Goal: Transaction & Acquisition: Book appointment/travel/reservation

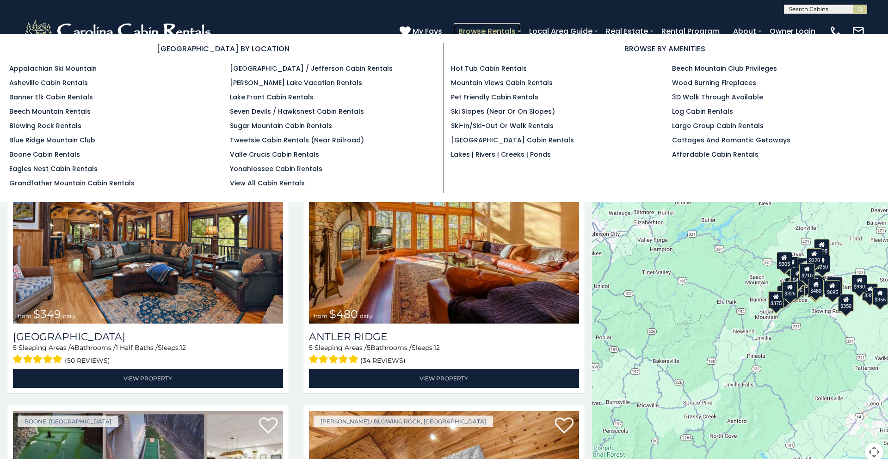
click at [484, 31] on link "Browse Rentals" at bounding box center [487, 31] width 67 height 16
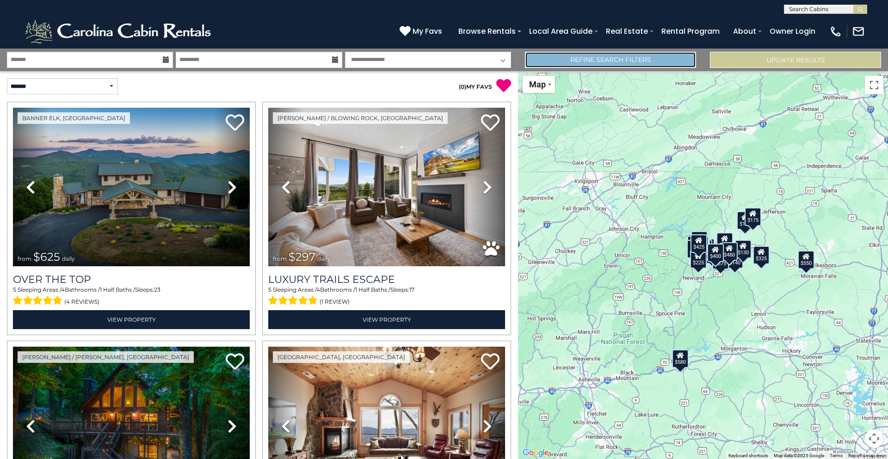
click at [645, 61] on link "Refine Search Filters" at bounding box center [610, 60] width 171 height 16
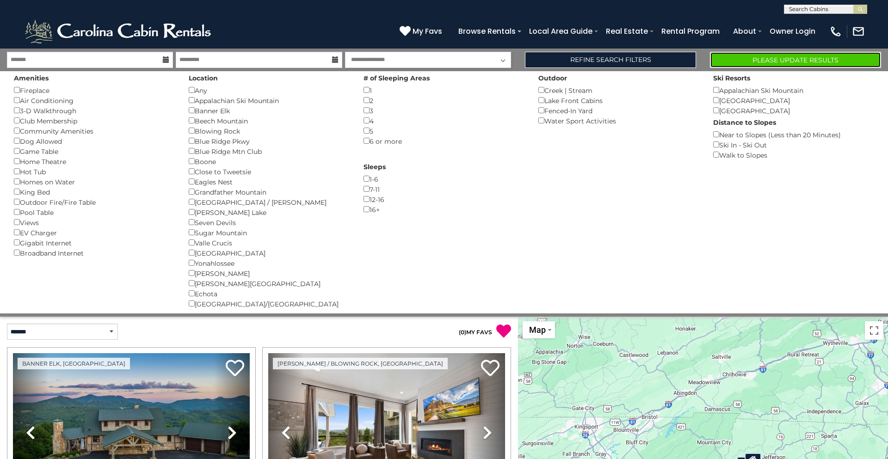
click at [782, 59] on button "Please Update Results" at bounding box center [795, 60] width 171 height 16
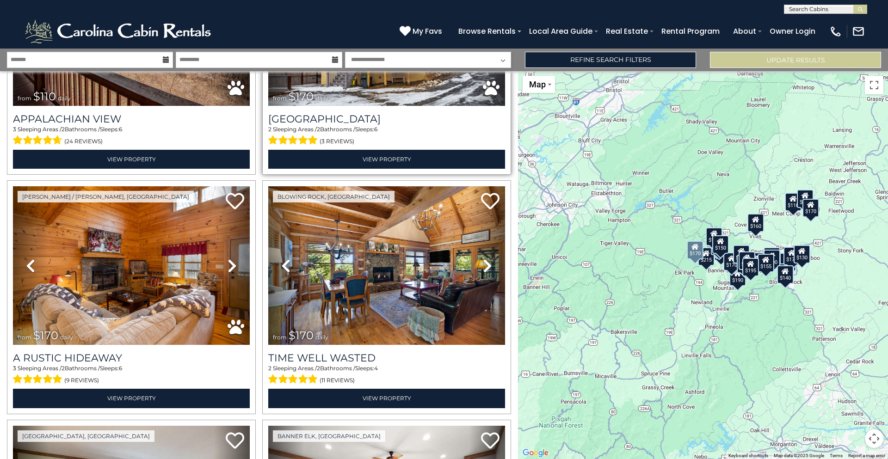
scroll to position [879, 0]
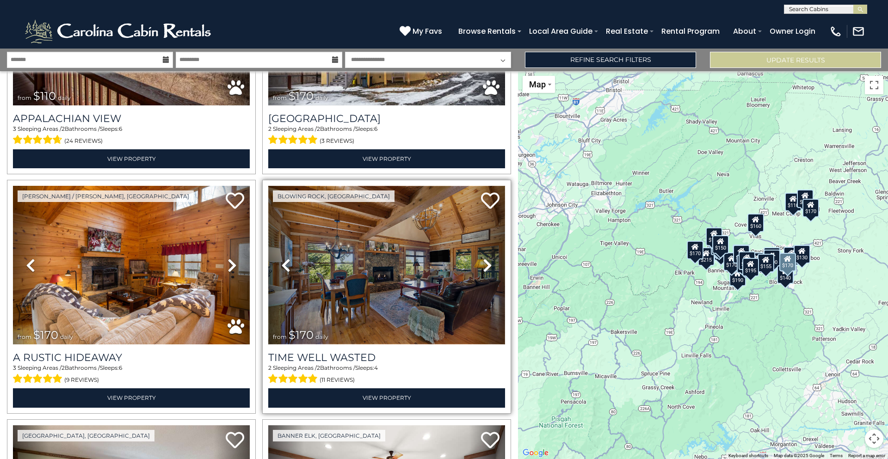
click at [390, 252] on img at bounding box center [386, 265] width 237 height 159
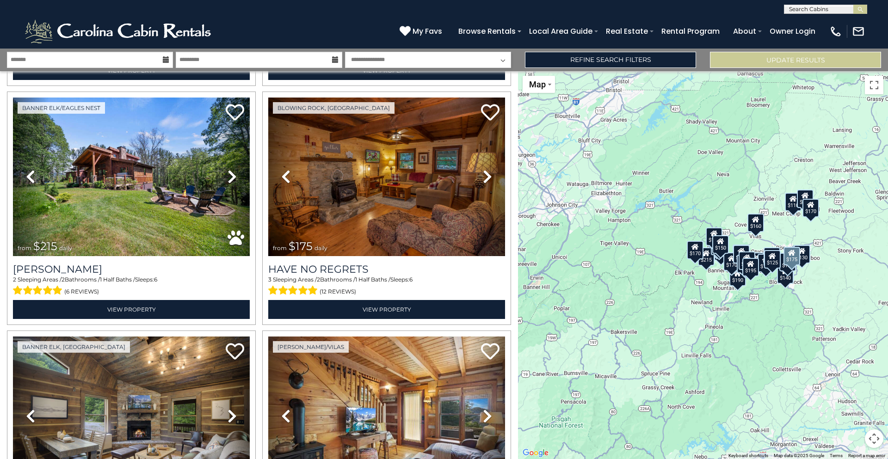
scroll to position [2165, 0]
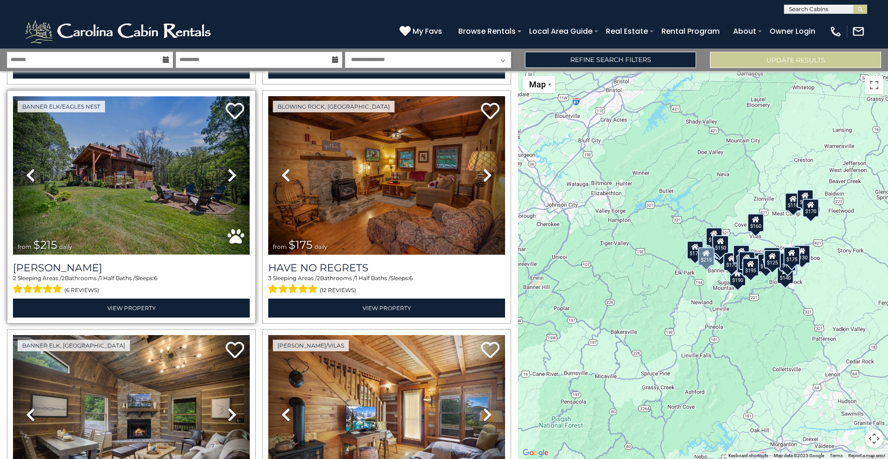
click at [121, 214] on img at bounding box center [131, 175] width 237 height 159
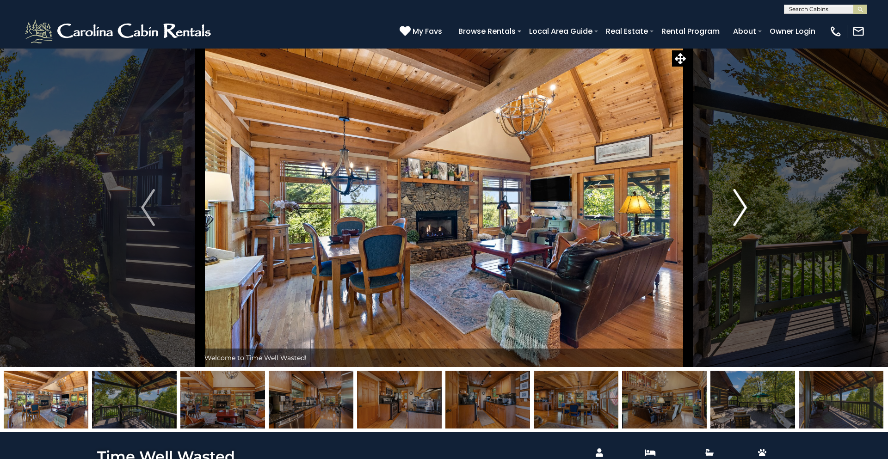
click at [739, 211] on img "Next" at bounding box center [740, 207] width 14 height 37
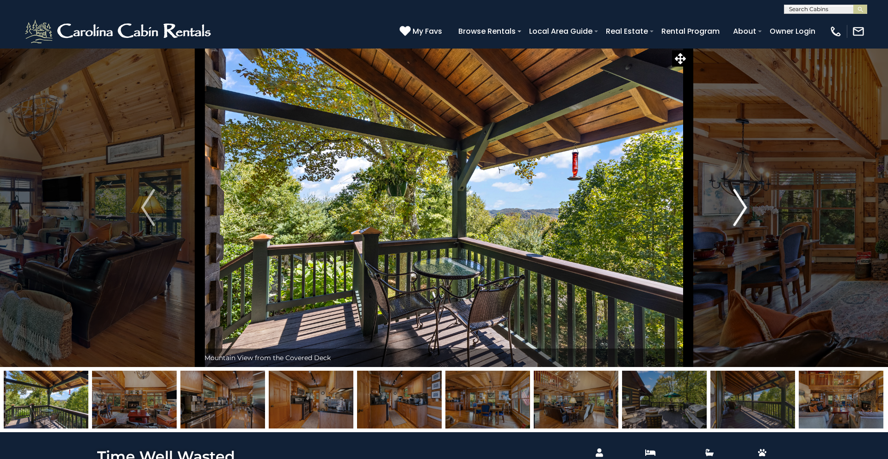
click at [739, 211] on img "Next" at bounding box center [740, 207] width 14 height 37
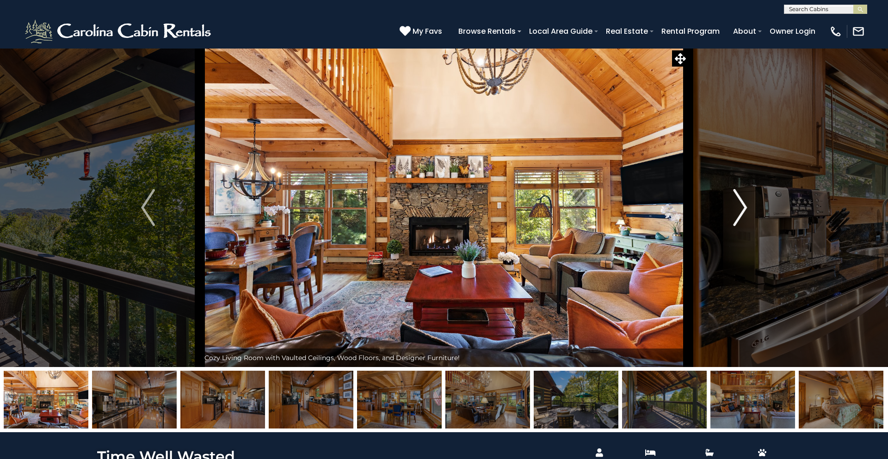
click at [739, 211] on img "Next" at bounding box center [740, 207] width 14 height 37
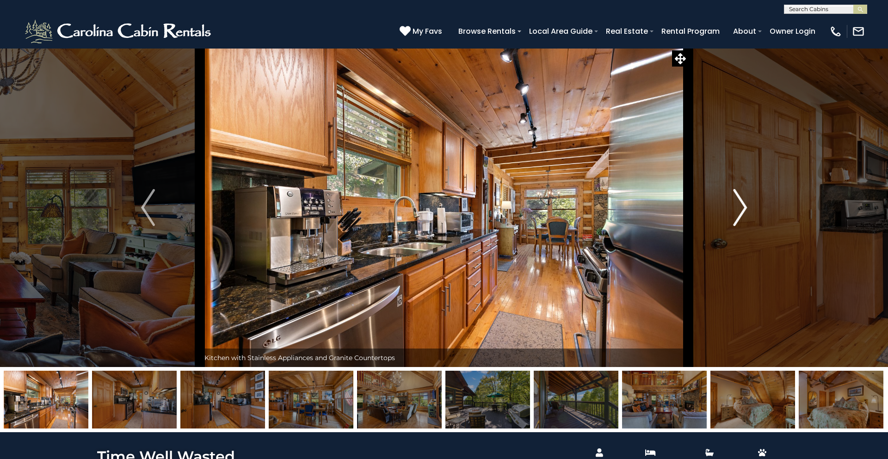
click at [739, 211] on img "Next" at bounding box center [740, 207] width 14 height 37
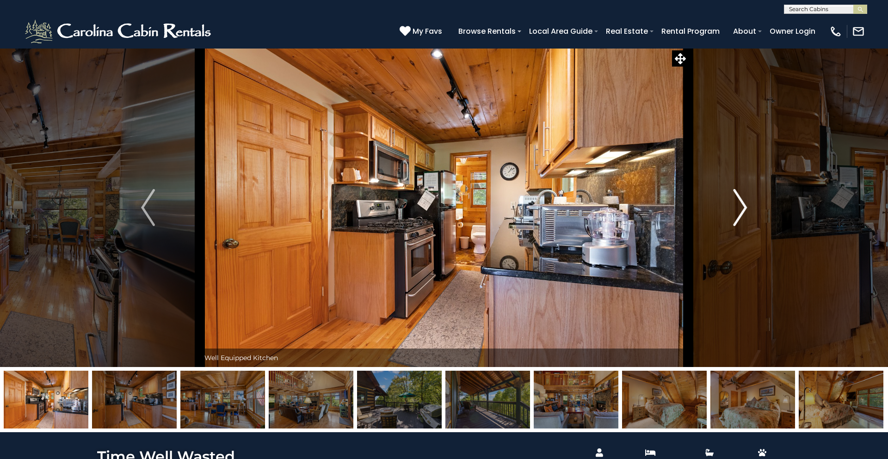
click at [739, 211] on img "Next" at bounding box center [740, 207] width 14 height 37
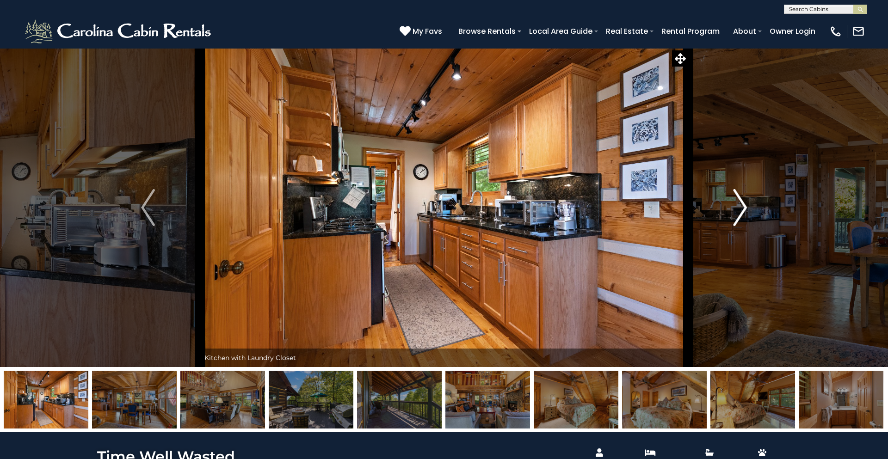
click at [739, 210] on img "Next" at bounding box center [740, 207] width 14 height 37
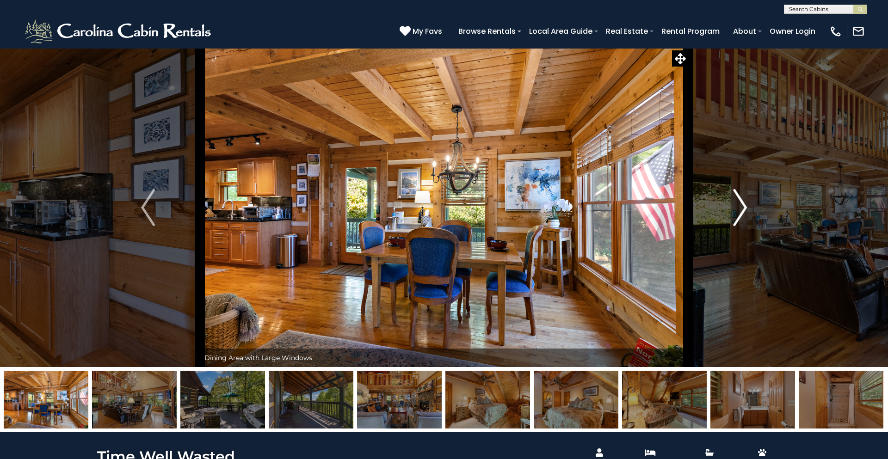
click at [739, 210] on img "Next" at bounding box center [740, 207] width 14 height 37
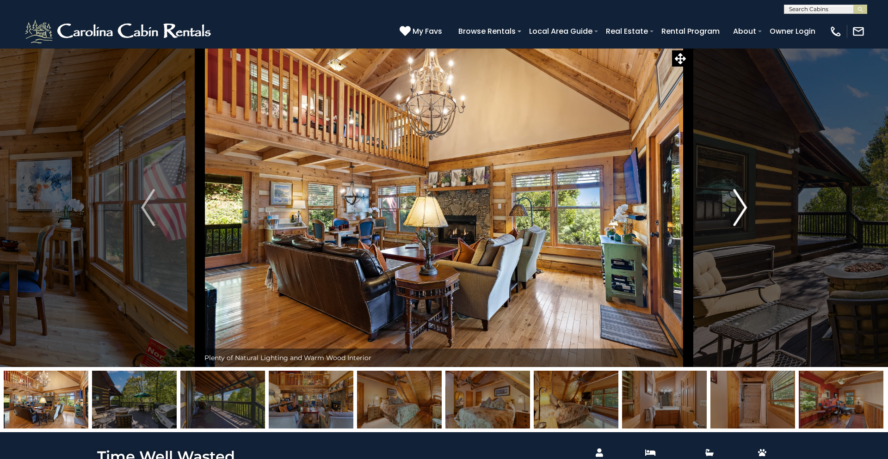
click at [739, 210] on img "Next" at bounding box center [740, 207] width 14 height 37
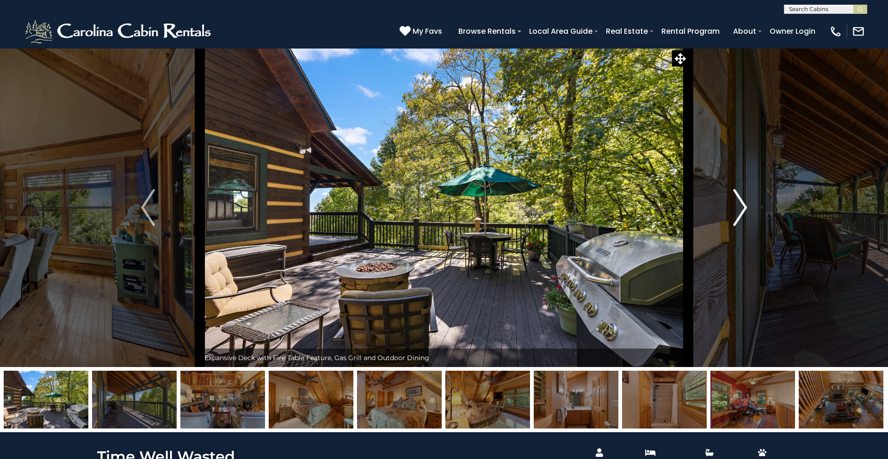
click at [739, 210] on img "Next" at bounding box center [740, 207] width 14 height 37
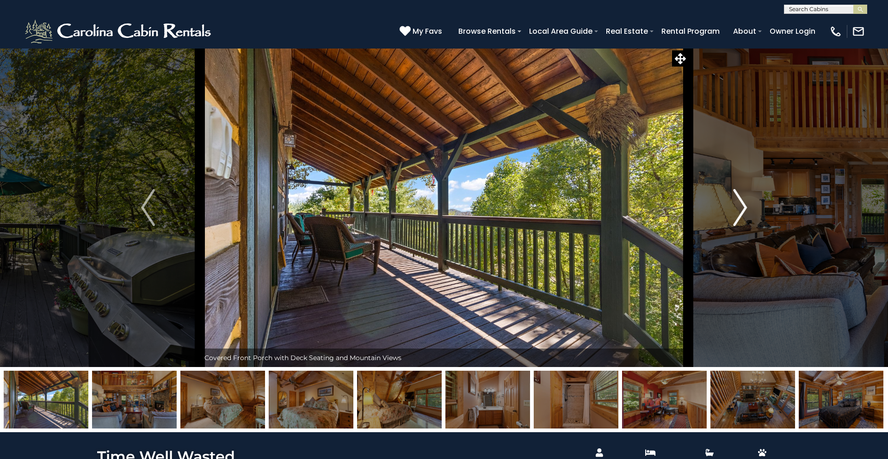
click at [739, 210] on img "Next" at bounding box center [740, 207] width 14 height 37
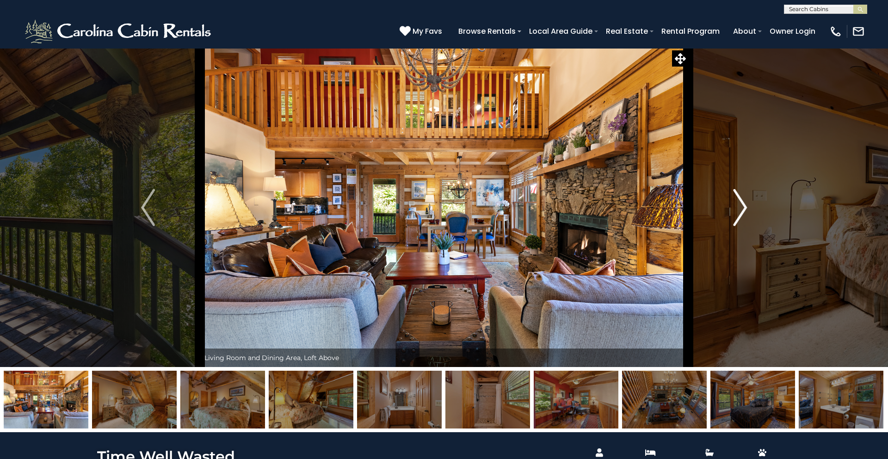
click at [739, 210] on img "Next" at bounding box center [740, 207] width 14 height 37
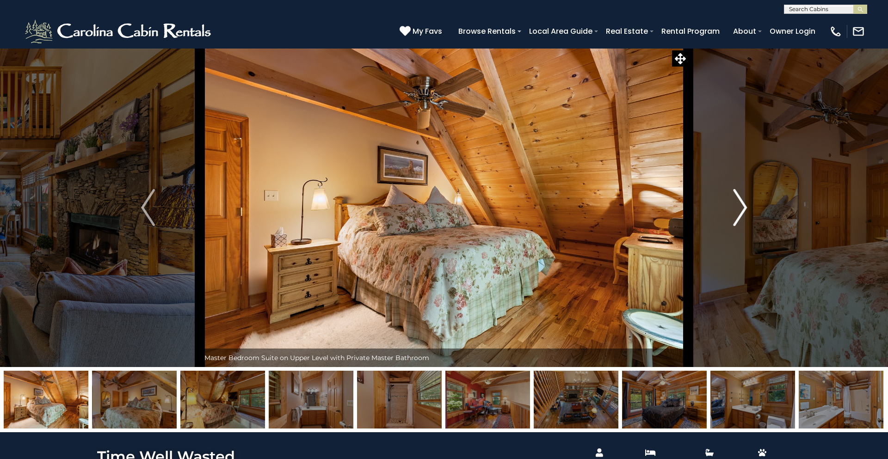
click at [739, 210] on img "Next" at bounding box center [740, 207] width 14 height 37
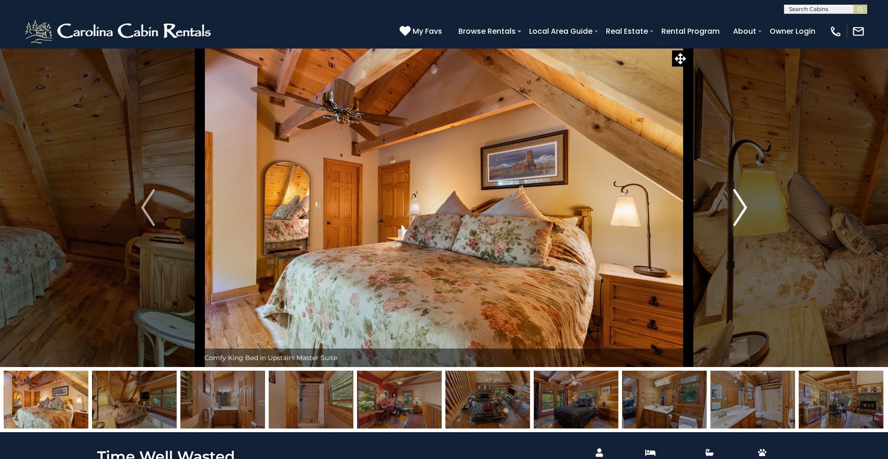
click at [739, 210] on img "Next" at bounding box center [740, 207] width 14 height 37
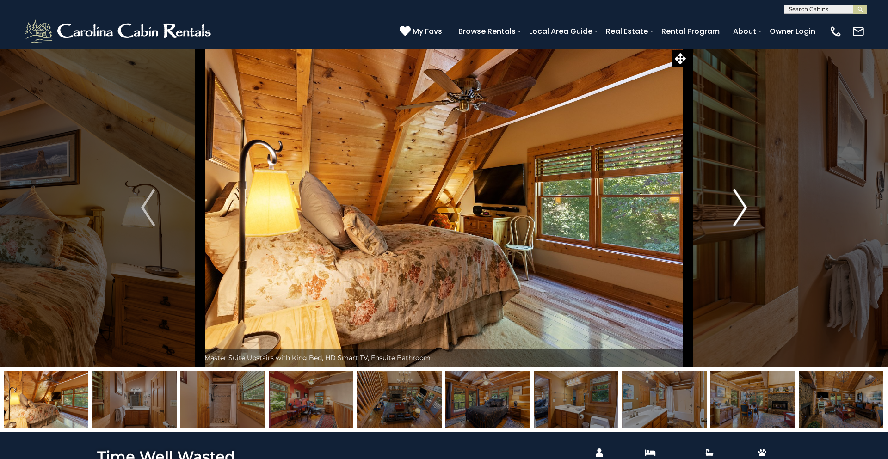
click at [739, 210] on img "Next" at bounding box center [740, 207] width 14 height 37
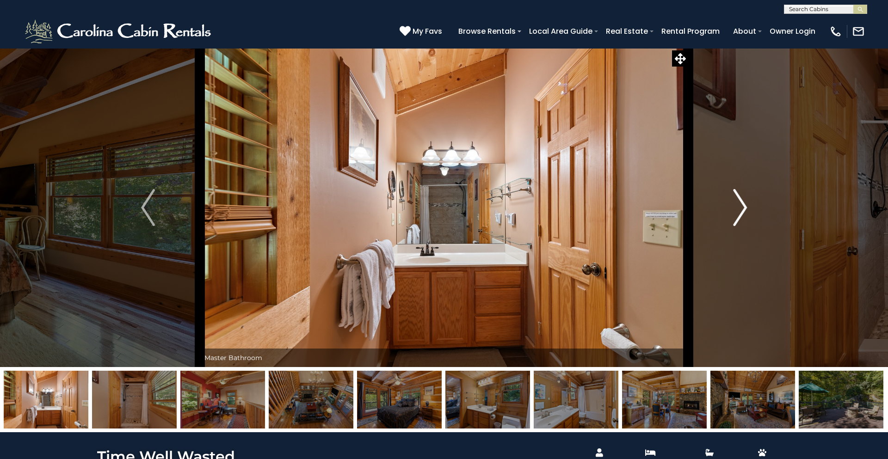
click at [739, 210] on img "Next" at bounding box center [740, 207] width 14 height 37
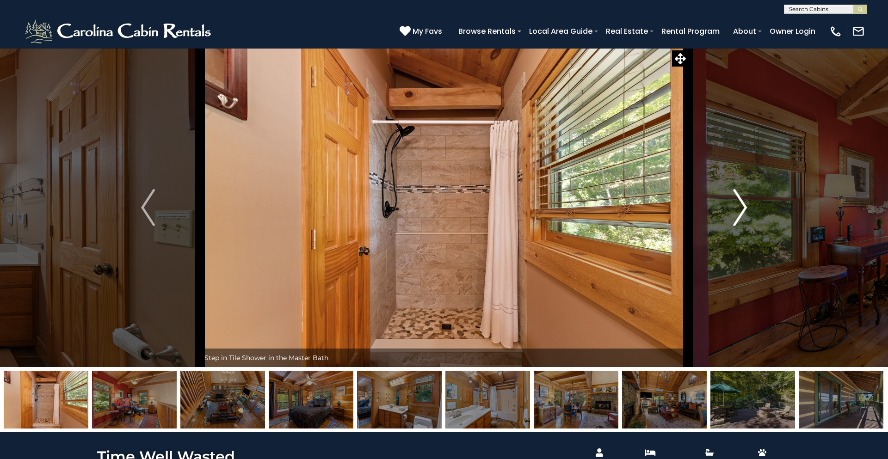
click at [739, 210] on img "Next" at bounding box center [740, 207] width 14 height 37
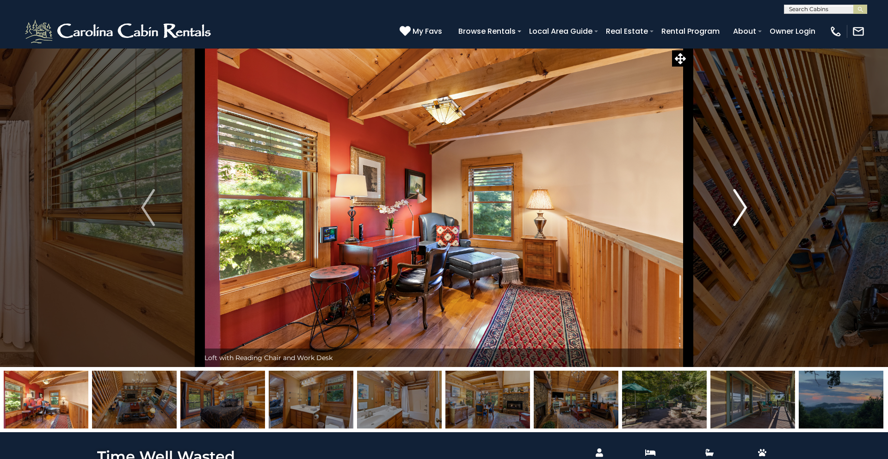
click at [739, 210] on img "Next" at bounding box center [740, 207] width 14 height 37
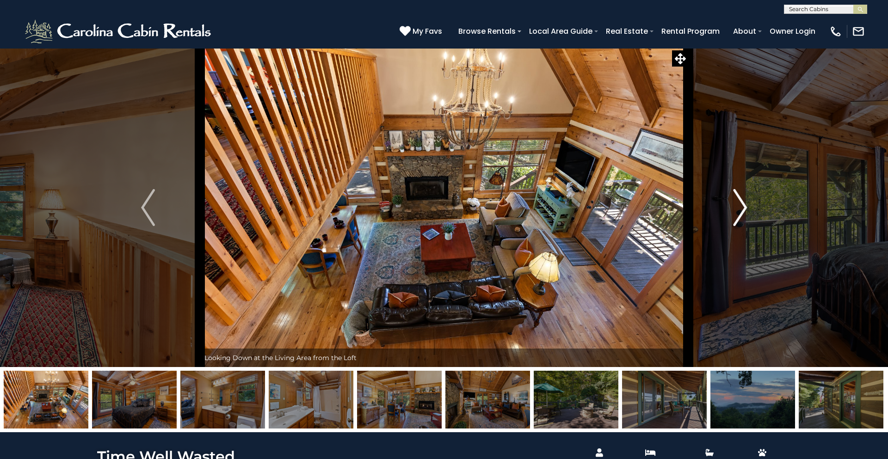
click at [739, 210] on img "Next" at bounding box center [740, 207] width 14 height 37
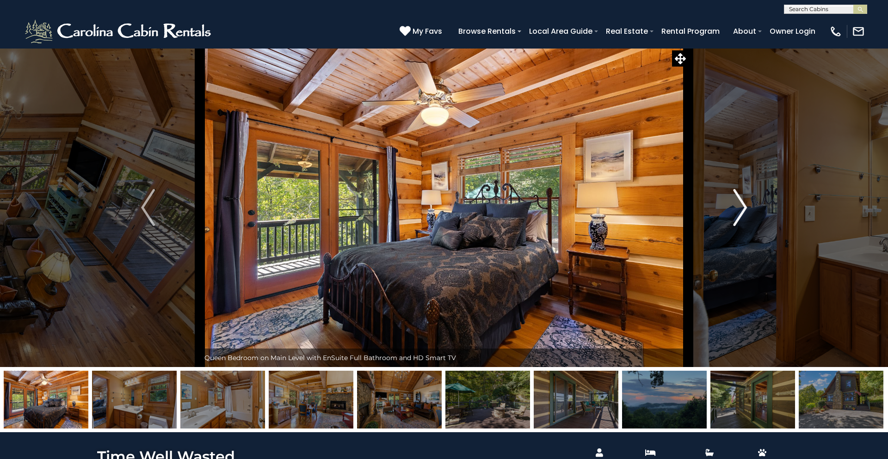
click at [739, 210] on img "Next" at bounding box center [740, 207] width 14 height 37
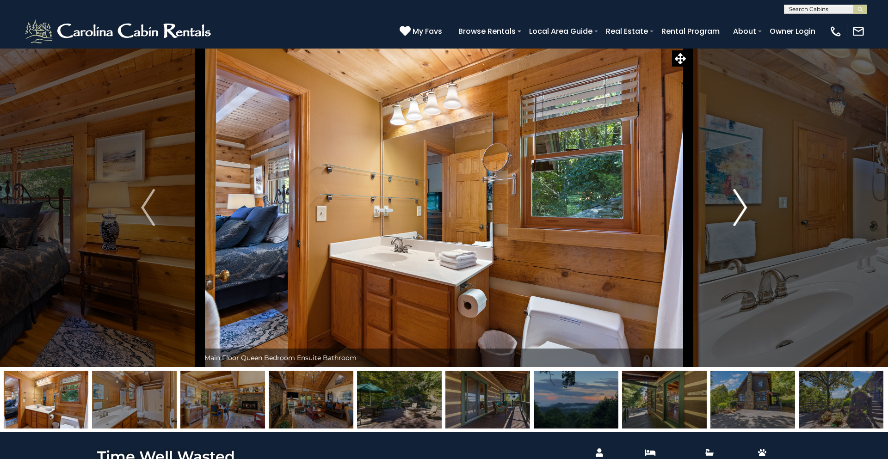
click at [739, 210] on img "Next" at bounding box center [740, 207] width 14 height 37
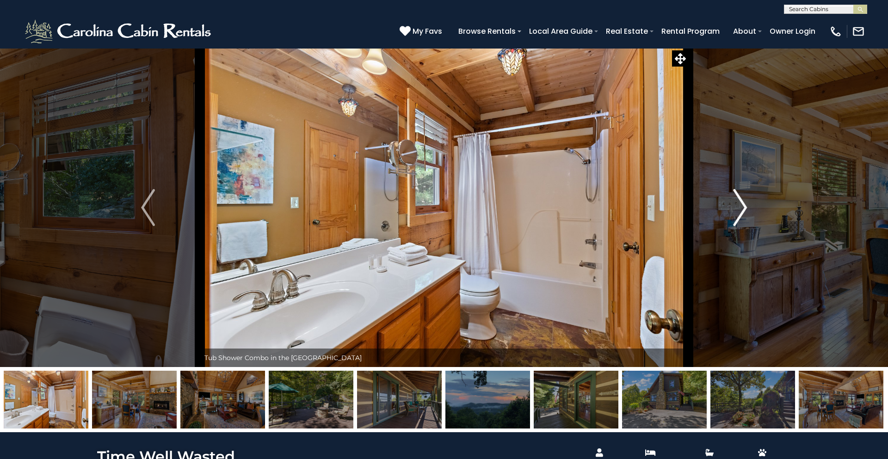
click at [739, 210] on img "Next" at bounding box center [740, 207] width 14 height 37
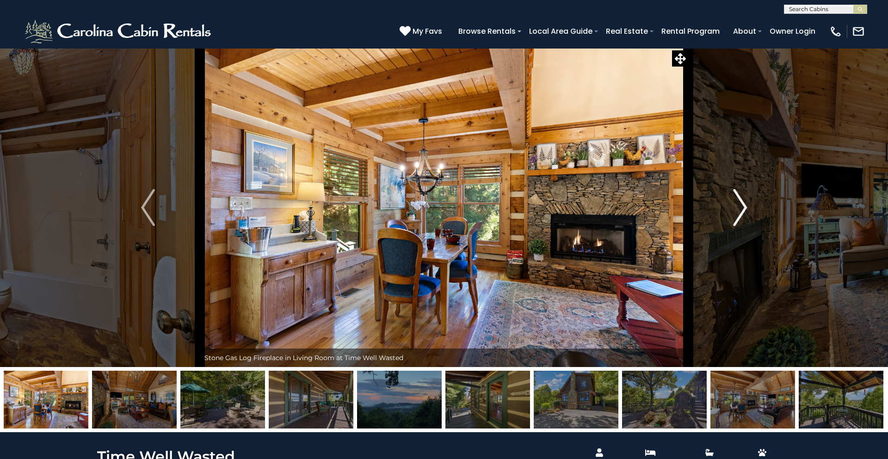
click at [739, 210] on img "Next" at bounding box center [740, 207] width 14 height 37
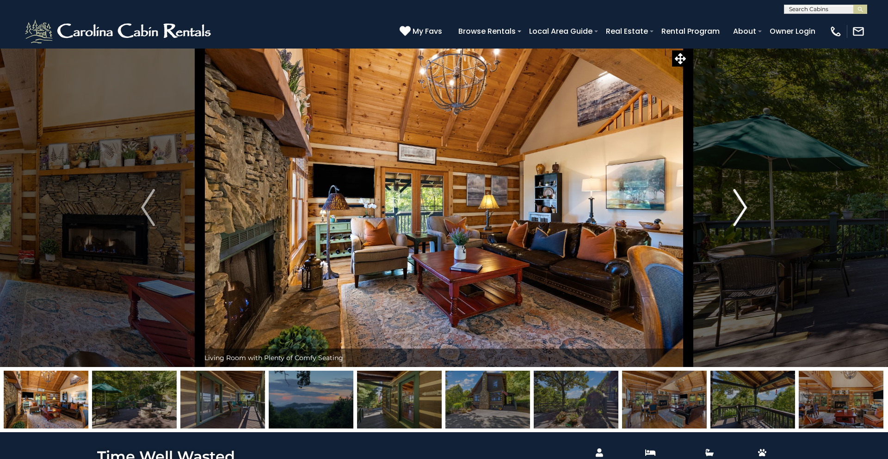
click at [739, 210] on img "Next" at bounding box center [740, 207] width 14 height 37
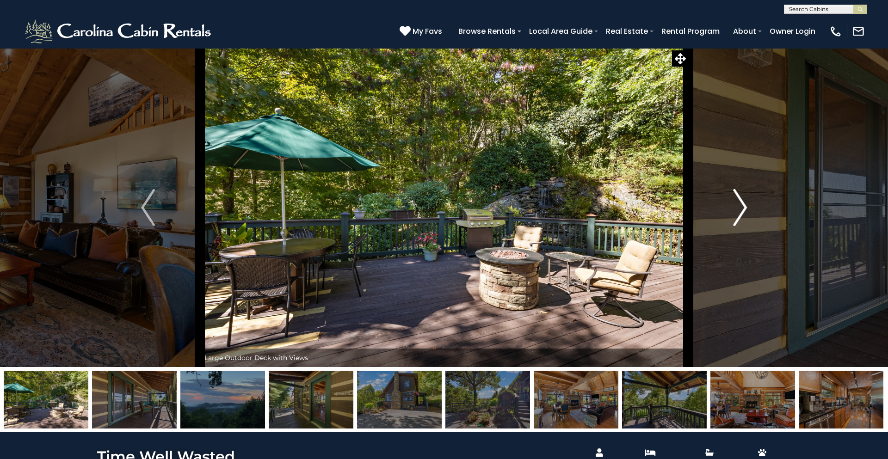
click at [739, 210] on img "Next" at bounding box center [740, 207] width 14 height 37
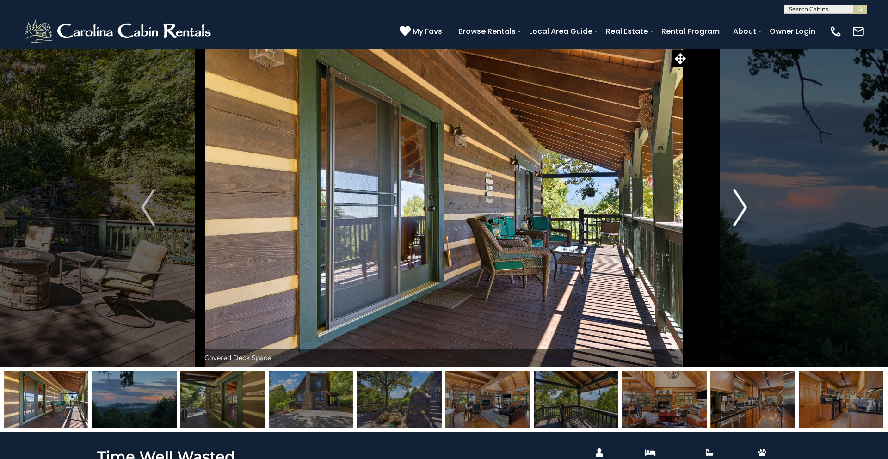
click at [739, 210] on img "Next" at bounding box center [740, 207] width 14 height 37
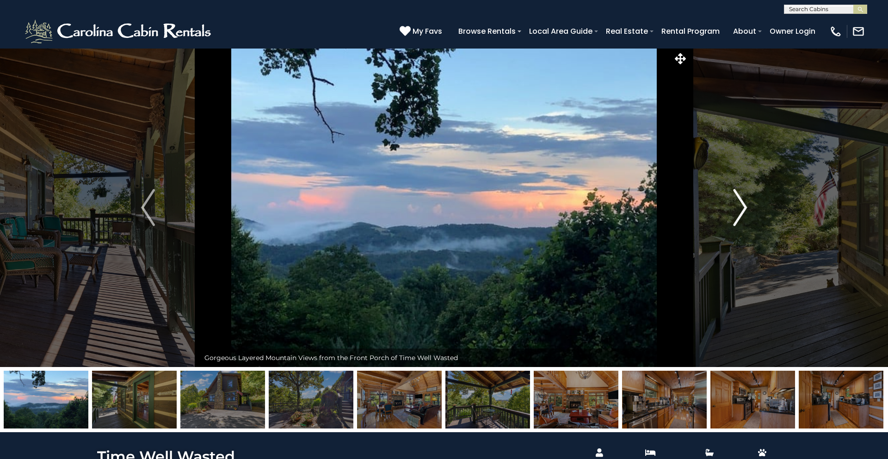
click at [739, 210] on img "Next" at bounding box center [740, 207] width 14 height 37
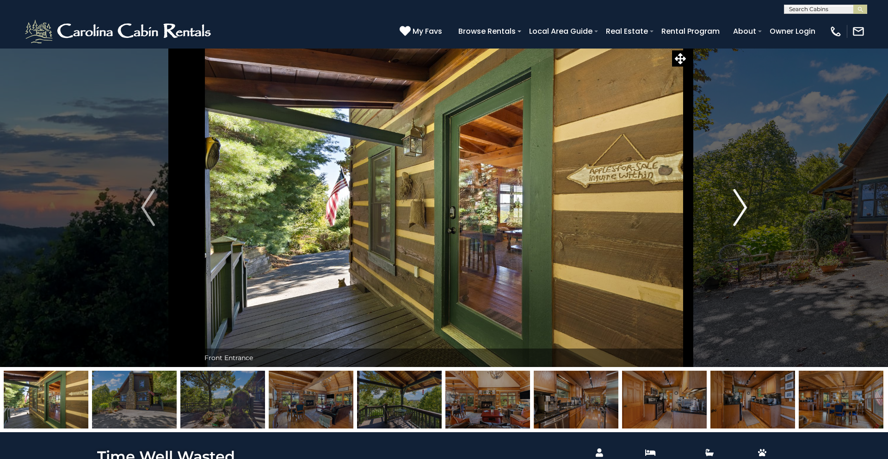
click at [739, 210] on img "Next" at bounding box center [740, 207] width 14 height 37
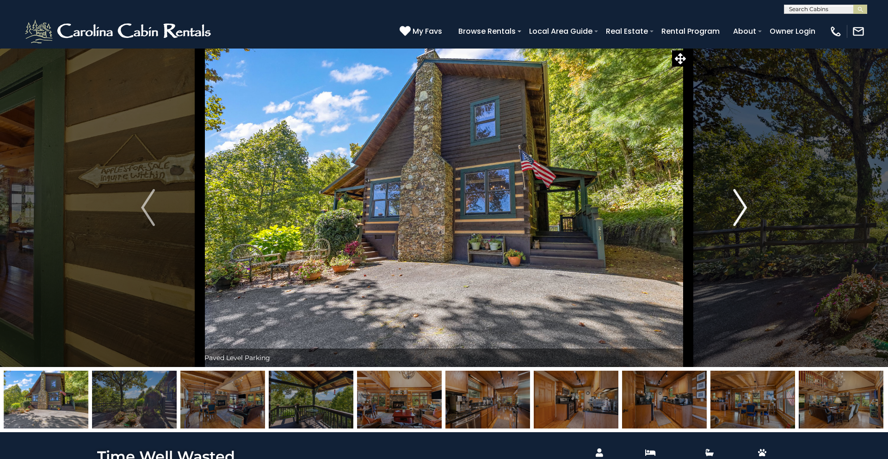
click at [739, 210] on img "Next" at bounding box center [740, 207] width 14 height 37
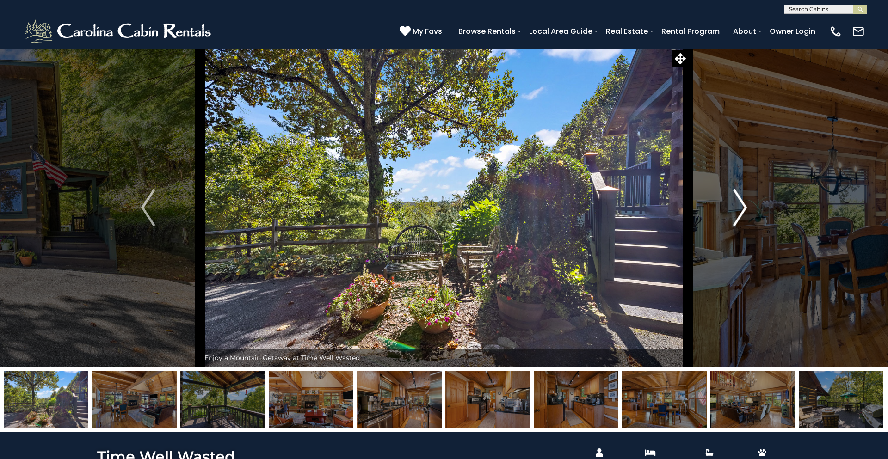
click at [739, 210] on img "Next" at bounding box center [740, 207] width 14 height 37
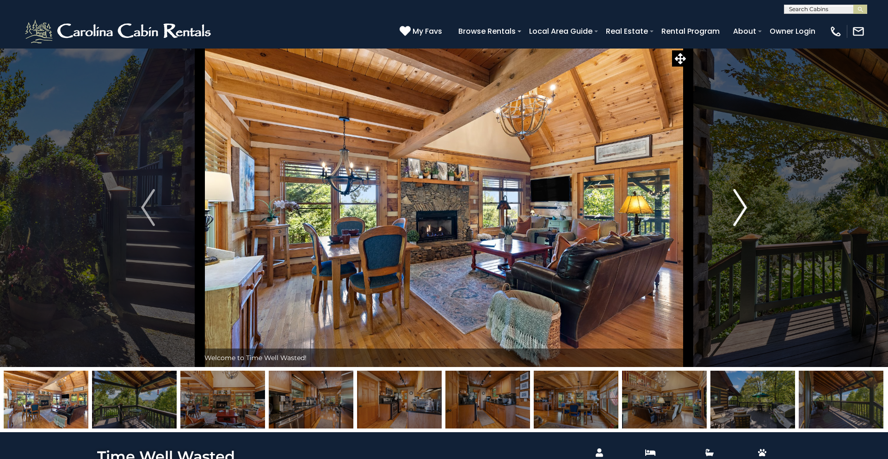
click at [739, 210] on img "Next" at bounding box center [740, 207] width 14 height 37
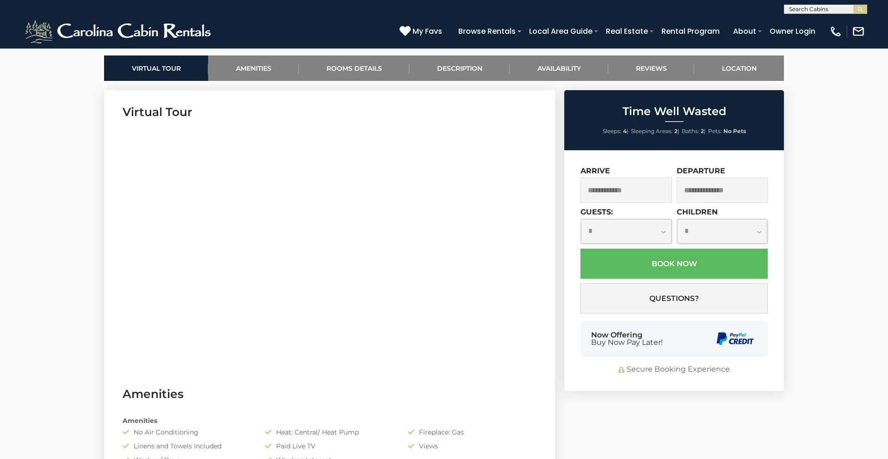
scroll to position [434, 0]
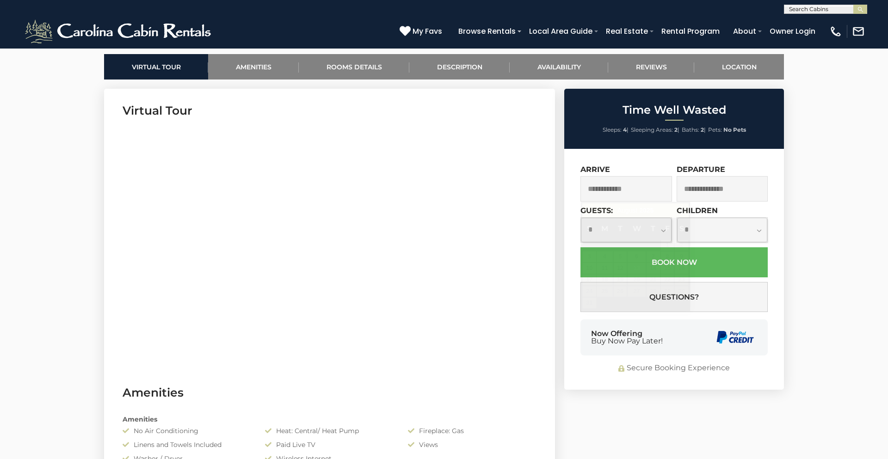
click at [624, 185] on input "text" at bounding box center [627, 188] width 92 height 25
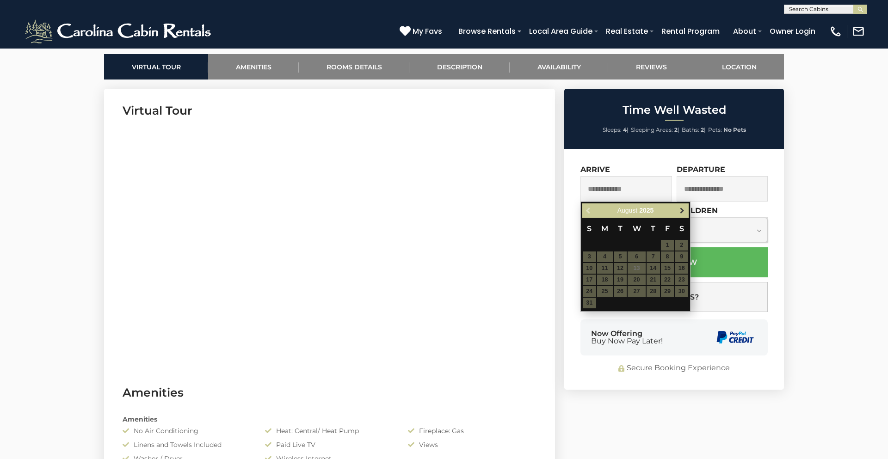
click at [683, 210] on span "Next" at bounding box center [682, 210] width 7 height 7
click at [655, 283] on table "S M T W T F S 1 2 3 4 5 6 7 8 9 10 11 12 13 14 15 16 17 18 19 20 21 22 23 24 25…" at bounding box center [635, 258] width 106 height 80
click at [651, 278] on table "S M T W T F S 1 2 3 4 5 6 7 8 9 10 11 12 13 14 15 16 17 18 19 20 21 22 23 24 25…" at bounding box center [635, 258] width 106 height 80
click at [683, 210] on span "Next" at bounding box center [682, 210] width 7 height 7
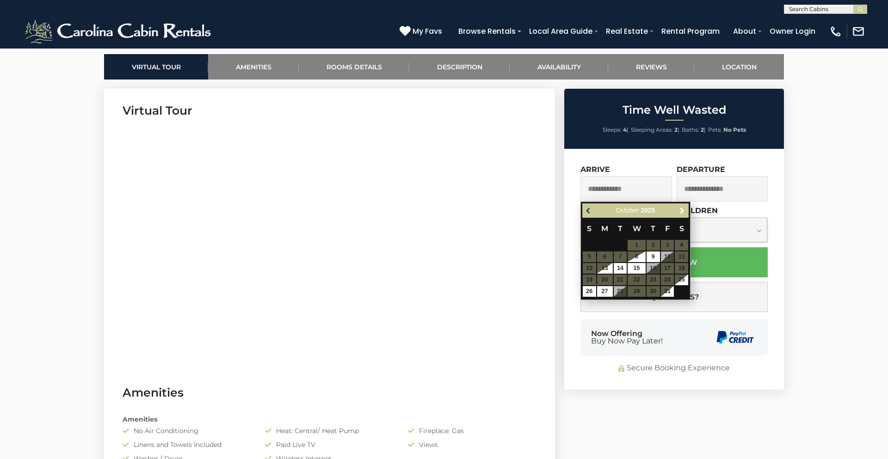
click at [587, 211] on span "Previous" at bounding box center [588, 210] width 7 height 7
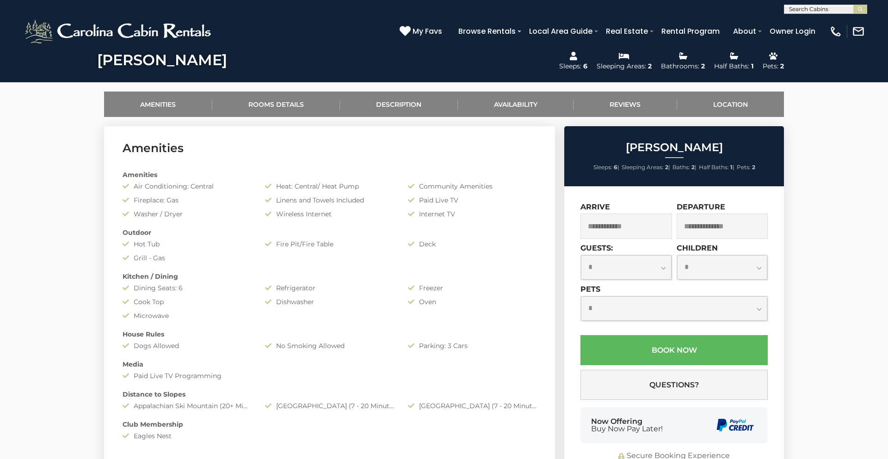
click at [633, 224] on input "text" at bounding box center [627, 226] width 92 height 25
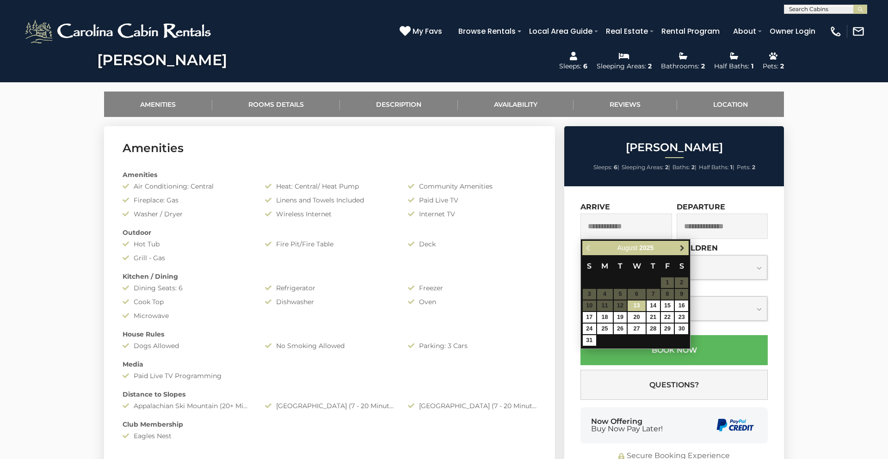
click at [682, 246] on span "Next" at bounding box center [682, 248] width 7 height 7
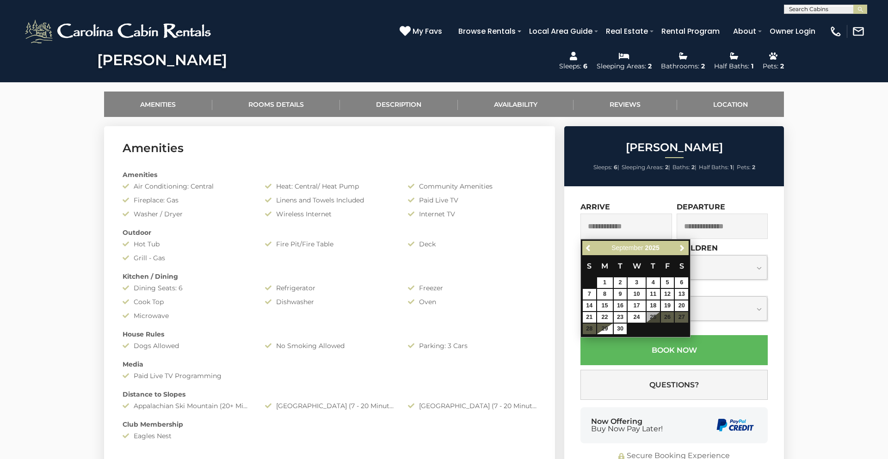
click at [595, 228] on input "text" at bounding box center [627, 226] width 92 height 25
click at [590, 247] on span "Previous" at bounding box center [588, 248] width 7 height 7
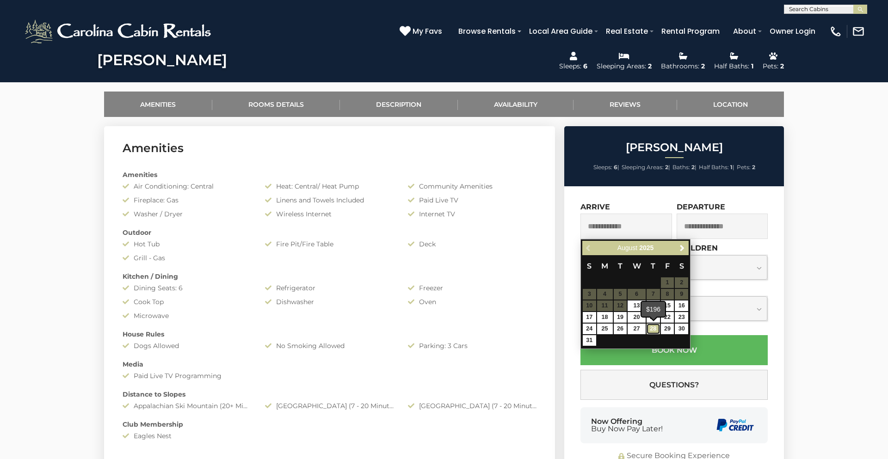
click at [652, 330] on link "28" at bounding box center [653, 329] width 13 height 11
type input "**********"
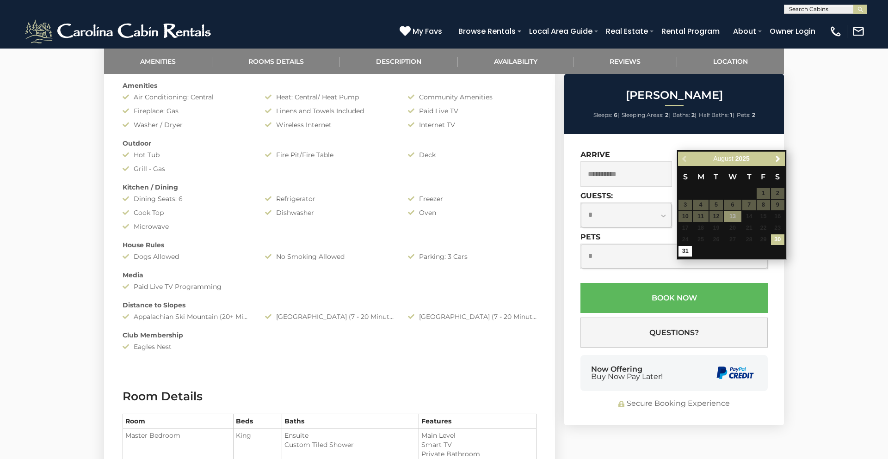
scroll to position [489, 0]
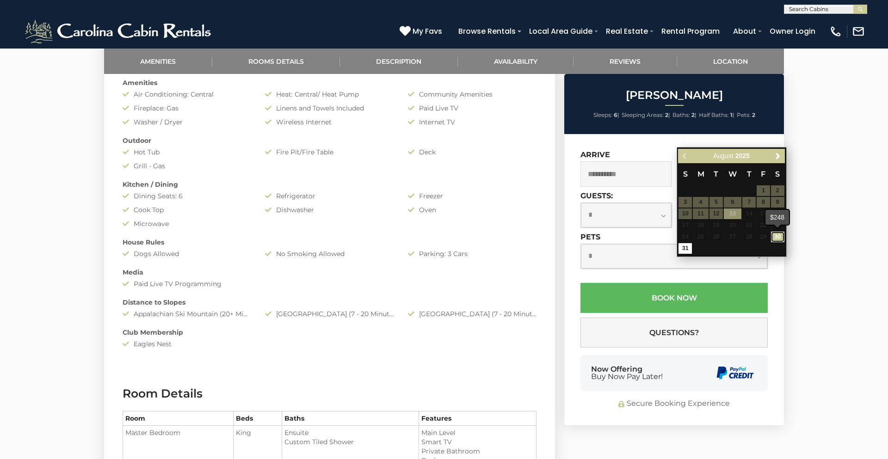
click at [780, 236] on link "30" at bounding box center [777, 237] width 13 height 11
type input "**********"
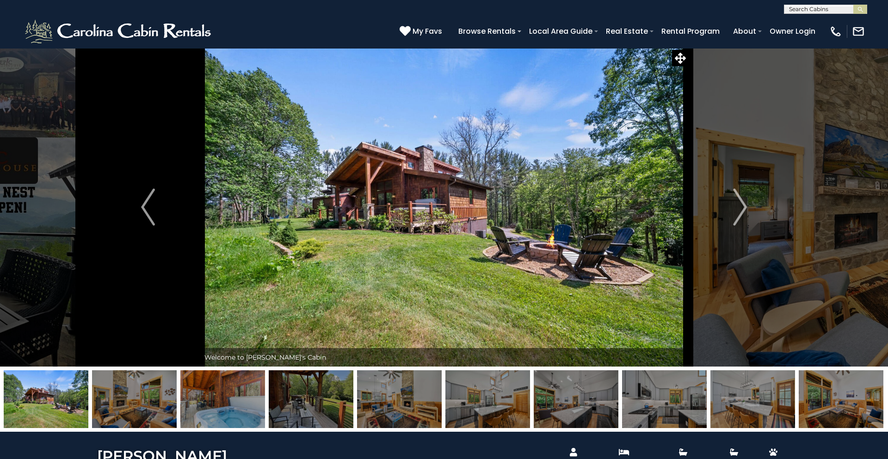
scroll to position [0, 0]
